Goal: Task Accomplishment & Management: Complete application form

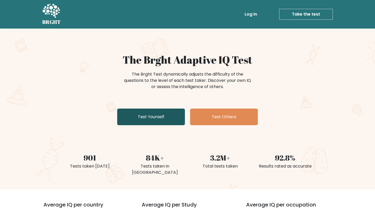
click at [164, 111] on link "Test Yourself" at bounding box center [151, 117] width 68 height 17
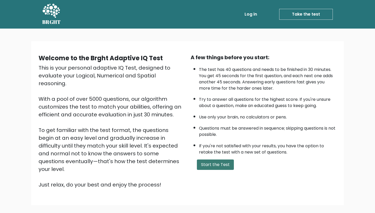
click at [215, 170] on button "Start the Test" at bounding box center [215, 165] width 37 height 10
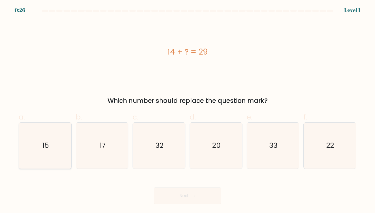
click at [56, 147] on icon "15" at bounding box center [45, 146] width 46 height 46
click at [187, 110] on input "a. 15" at bounding box center [187, 108] width 0 height 3
radio input "true"
click at [202, 199] on button "Next" at bounding box center [188, 196] width 68 height 17
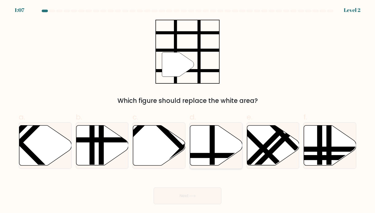
click at [212, 139] on line at bounding box center [212, 124] width 0 height 105
click at [188, 110] on input "d." at bounding box center [187, 108] width 0 height 3
radio input "true"
click at [199, 198] on button "Next" at bounding box center [188, 196] width 68 height 17
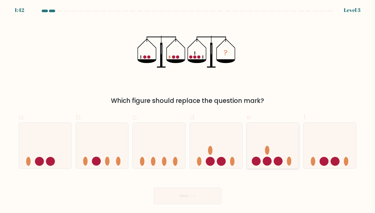
click at [252, 161] on circle at bounding box center [255, 161] width 9 height 9
click at [188, 110] on input "e." at bounding box center [187, 108] width 0 height 3
radio input "true"
click at [211, 196] on button "Next" at bounding box center [188, 196] width 68 height 17
